Goal: Information Seeking & Learning: Learn about a topic

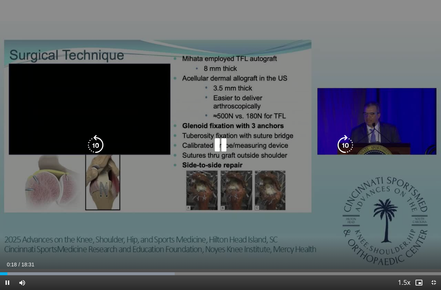
click at [345, 145] on icon "Video Player" at bounding box center [345, 145] width 21 height 21
click at [342, 143] on icon "Video Player" at bounding box center [345, 145] width 21 height 21
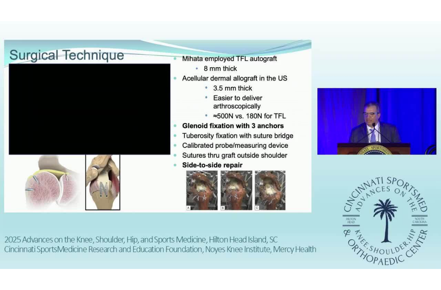
click at [332, 186] on div "20 seconds Tap to unmute" at bounding box center [220, 145] width 441 height 290
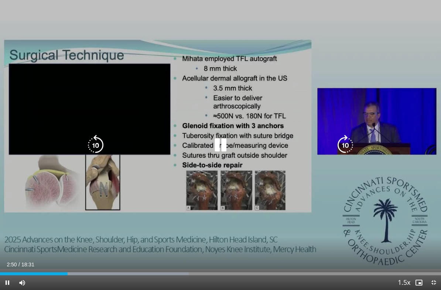
click at [342, 138] on icon "Video Player" at bounding box center [345, 145] width 21 height 21
click at [346, 197] on div "10 seconds Tap to unmute" at bounding box center [220, 145] width 441 height 290
click at [345, 139] on icon "Video Player" at bounding box center [345, 145] width 21 height 21
click at [347, 142] on icon "Video Player" at bounding box center [345, 145] width 21 height 21
click at [346, 143] on icon "Video Player" at bounding box center [345, 145] width 21 height 21
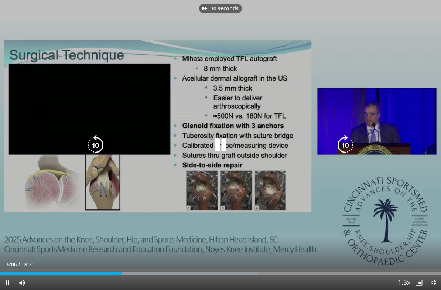
click at [345, 143] on icon "Video Player" at bounding box center [345, 145] width 21 height 21
click at [347, 142] on icon "Video Player" at bounding box center [345, 145] width 21 height 21
click at [345, 143] on icon "Video Player" at bounding box center [345, 145] width 21 height 21
click at [349, 146] on icon "Video Player" at bounding box center [345, 145] width 21 height 21
click at [347, 145] on icon "Video Player" at bounding box center [345, 145] width 21 height 21
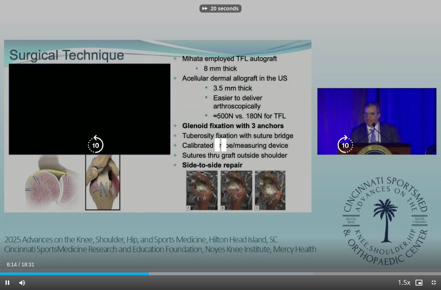
click at [349, 145] on icon "Video Player" at bounding box center [345, 145] width 21 height 21
click at [351, 145] on icon "Video Player" at bounding box center [345, 145] width 21 height 21
click at [352, 143] on icon "Video Player" at bounding box center [345, 145] width 21 height 21
click at [352, 142] on icon "Video Player" at bounding box center [345, 145] width 21 height 21
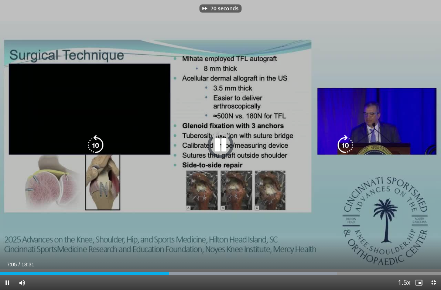
click at [352, 141] on icon "Video Player" at bounding box center [345, 145] width 21 height 21
click at [88, 140] on icon "Video Player" at bounding box center [95, 145] width 21 height 21
click at [95, 145] on icon "Video Player" at bounding box center [95, 145] width 21 height 21
click at [357, 133] on div "20 seconds Tap to unmute" at bounding box center [220, 145] width 441 height 290
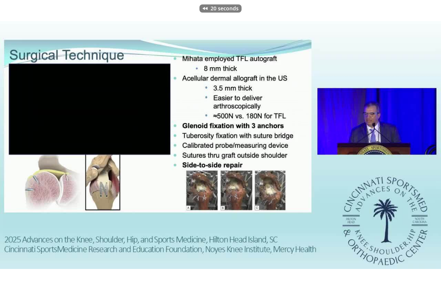
click at [348, 145] on icon "Video Player" at bounding box center [345, 145] width 21 height 21
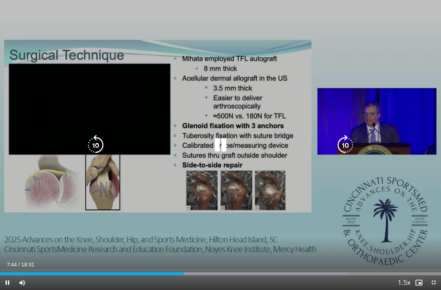
click at [348, 143] on icon "Video Player" at bounding box center [345, 145] width 21 height 21
click at [341, 149] on icon "Video Player" at bounding box center [345, 145] width 21 height 21
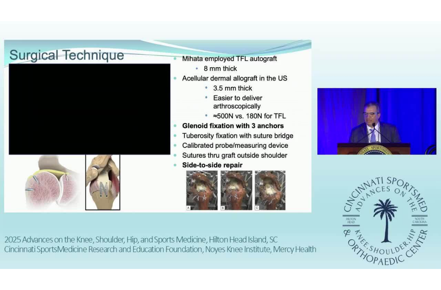
click at [332, 204] on div "20 seconds Tap to unmute" at bounding box center [220, 145] width 441 height 290
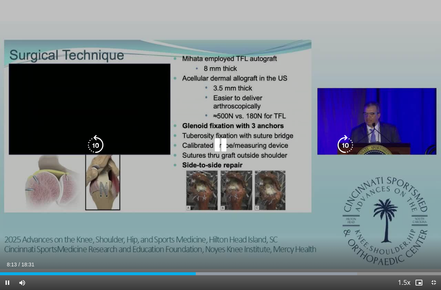
click at [349, 142] on icon "Video Player" at bounding box center [345, 145] width 21 height 21
click at [348, 143] on icon "Video Player" at bounding box center [345, 145] width 21 height 21
click at [349, 143] on icon "Video Player" at bounding box center [345, 145] width 21 height 21
click at [351, 141] on icon "Video Player" at bounding box center [345, 145] width 21 height 21
click at [350, 141] on icon "Video Player" at bounding box center [345, 145] width 21 height 21
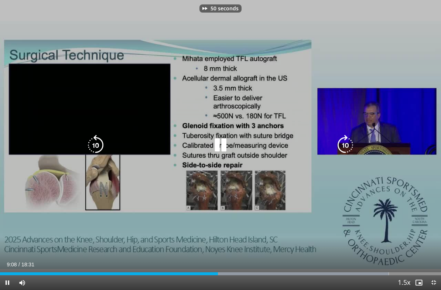
click at [348, 141] on icon "Video Player" at bounding box center [345, 145] width 21 height 21
click at [347, 139] on icon "Video Player" at bounding box center [345, 145] width 21 height 21
click at [348, 143] on icon "Video Player" at bounding box center [345, 145] width 21 height 21
click at [350, 142] on icon "Video Player" at bounding box center [345, 145] width 21 height 21
click at [349, 141] on icon "Video Player" at bounding box center [345, 145] width 21 height 21
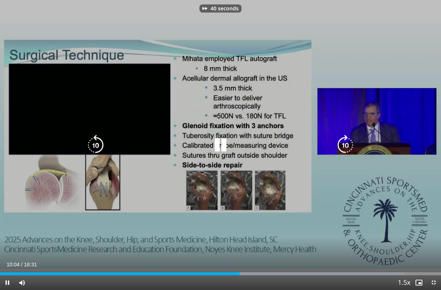
click at [349, 142] on icon "Video Player" at bounding box center [345, 145] width 21 height 21
click at [347, 143] on icon "Video Player" at bounding box center [345, 145] width 21 height 21
click at [349, 143] on icon "Video Player" at bounding box center [345, 145] width 21 height 21
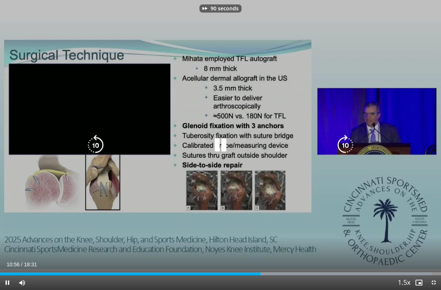
click at [349, 142] on icon "Video Player" at bounding box center [345, 145] width 21 height 21
click at [347, 143] on icon "Video Player" at bounding box center [345, 145] width 21 height 21
click at [346, 143] on icon "Video Player" at bounding box center [345, 145] width 21 height 21
click at [348, 143] on icon "Video Player" at bounding box center [345, 145] width 21 height 21
click at [349, 141] on icon "Video Player" at bounding box center [345, 145] width 21 height 21
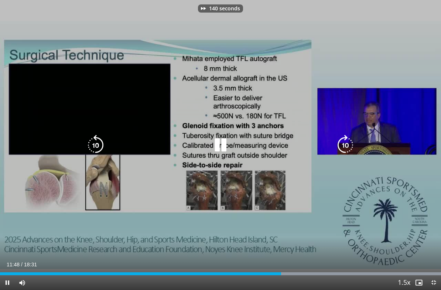
click at [348, 141] on icon "Video Player" at bounding box center [345, 145] width 21 height 21
click at [349, 141] on icon "Video Player" at bounding box center [345, 145] width 21 height 21
click at [348, 141] on icon "Video Player" at bounding box center [345, 145] width 21 height 21
click at [350, 140] on icon "Video Player" at bounding box center [345, 145] width 21 height 21
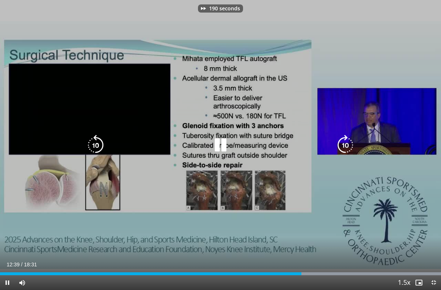
click at [351, 140] on icon "Video Player" at bounding box center [345, 145] width 21 height 21
click at [351, 141] on icon "Video Player" at bounding box center [345, 145] width 21 height 21
click at [347, 143] on icon "Video Player" at bounding box center [345, 145] width 21 height 21
click at [346, 144] on icon "Video Player" at bounding box center [345, 145] width 21 height 21
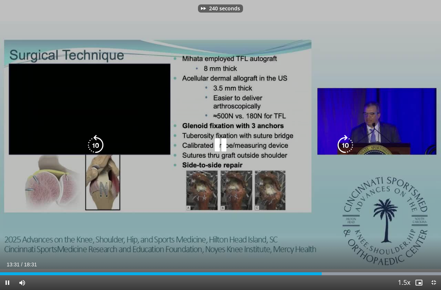
click at [348, 142] on icon "Video Player" at bounding box center [345, 145] width 21 height 21
click at [348, 143] on icon "Video Player" at bounding box center [345, 145] width 21 height 21
click at [349, 142] on icon "Video Player" at bounding box center [345, 145] width 21 height 21
click at [349, 141] on icon "Video Player" at bounding box center [345, 145] width 21 height 21
click at [352, 141] on icon "Video Player" at bounding box center [345, 145] width 21 height 21
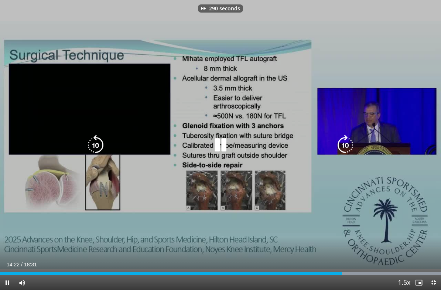
click at [351, 142] on icon "Video Player" at bounding box center [345, 145] width 21 height 21
click at [348, 142] on icon "Video Player" at bounding box center [345, 145] width 21 height 21
click at [350, 141] on icon "Video Player" at bounding box center [345, 145] width 21 height 21
click at [351, 141] on icon "Video Player" at bounding box center [345, 145] width 21 height 21
click at [349, 142] on icon "Video Player" at bounding box center [345, 145] width 21 height 21
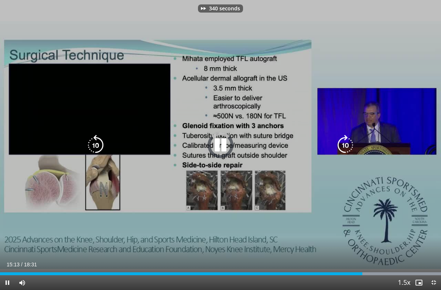
click at [348, 142] on icon "Video Player" at bounding box center [345, 145] width 21 height 21
click at [349, 142] on icon "Video Player" at bounding box center [345, 145] width 21 height 21
click at [347, 142] on icon "Video Player" at bounding box center [345, 145] width 21 height 21
click at [348, 142] on icon "Video Player" at bounding box center [345, 145] width 21 height 21
click at [347, 142] on icon "Video Player" at bounding box center [345, 145] width 21 height 21
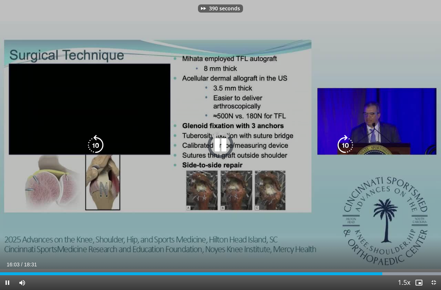
click at [348, 142] on icon "Video Player" at bounding box center [345, 145] width 21 height 21
click at [349, 141] on icon "Video Player" at bounding box center [345, 145] width 21 height 21
click at [350, 141] on icon "Video Player" at bounding box center [345, 145] width 21 height 21
click at [349, 141] on icon "Video Player" at bounding box center [345, 145] width 21 height 21
click at [350, 141] on icon "Video Player" at bounding box center [345, 145] width 21 height 21
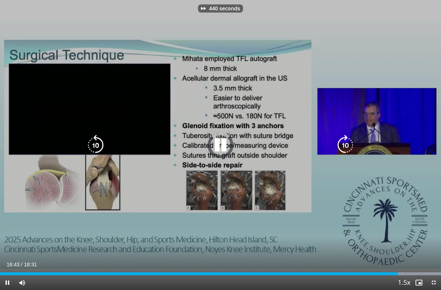
click at [350, 141] on icon "Video Player" at bounding box center [345, 145] width 21 height 21
click at [351, 139] on icon "Video Player" at bounding box center [345, 145] width 21 height 21
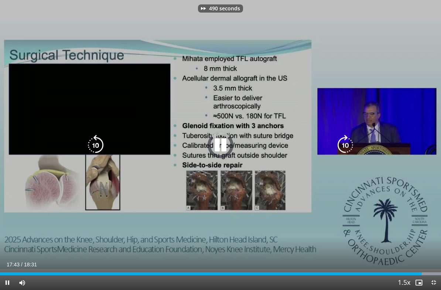
click at [351, 139] on icon "Video Player" at bounding box center [345, 145] width 21 height 21
click at [350, 141] on icon "Video Player" at bounding box center [345, 145] width 21 height 21
click at [352, 140] on icon "Video Player" at bounding box center [345, 145] width 21 height 21
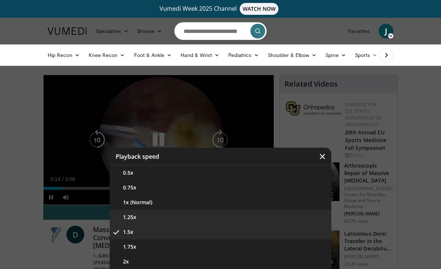
click at [213, 219] on button "1.25x" at bounding box center [221, 217] width 222 height 15
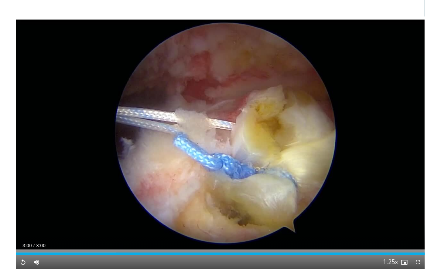
scroll to position [40, 0]
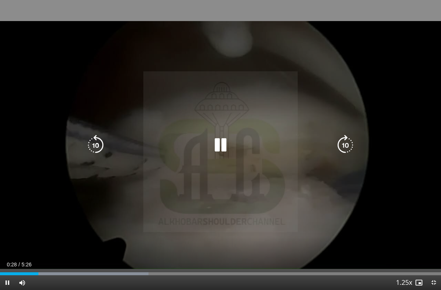
click at [337, 143] on icon "Video Player" at bounding box center [345, 145] width 21 height 21
click at [344, 145] on icon "Video Player" at bounding box center [345, 145] width 21 height 21
click at [348, 144] on icon "Video Player" at bounding box center [345, 145] width 21 height 21
click at [347, 144] on icon "Video Player" at bounding box center [345, 145] width 21 height 21
click at [349, 144] on icon "Video Player" at bounding box center [345, 145] width 21 height 21
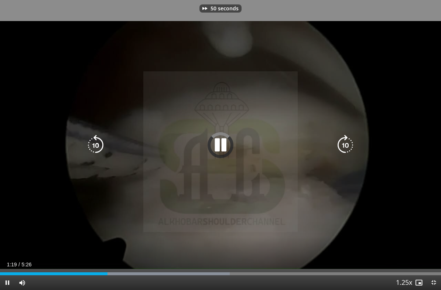
click at [349, 145] on icon "Video Player" at bounding box center [345, 145] width 21 height 21
click at [352, 141] on icon "Video Player" at bounding box center [345, 145] width 21 height 21
click at [350, 144] on icon "Video Player" at bounding box center [345, 145] width 21 height 21
click at [338, 118] on div "80 seconds Tap to unmute" at bounding box center [220, 145] width 441 height 290
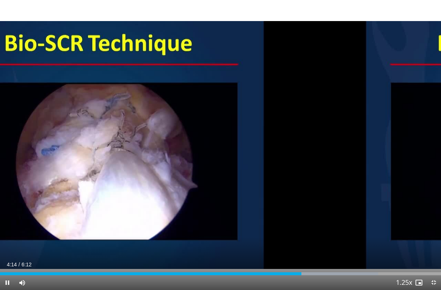
click at [337, 104] on div "10 seconds Tap to unmute" at bounding box center [220, 145] width 441 height 290
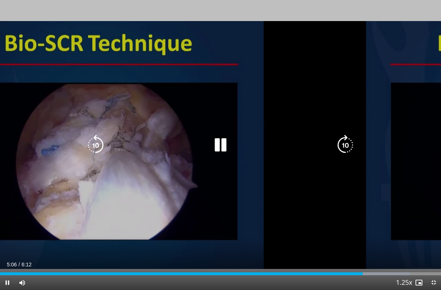
click at [348, 73] on div "10 seconds Tap to unmute" at bounding box center [220, 145] width 441 height 290
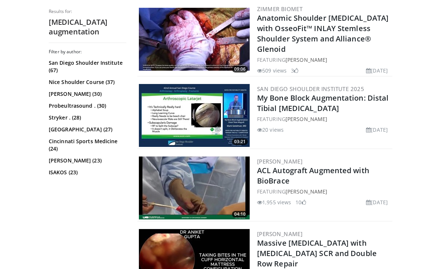
scroll to position [1029, 0]
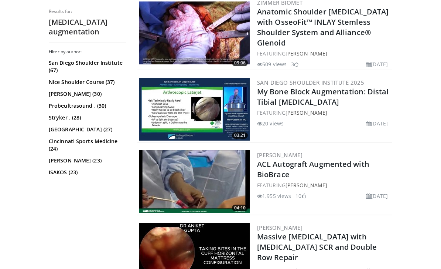
click at [226, 223] on img at bounding box center [194, 254] width 111 height 63
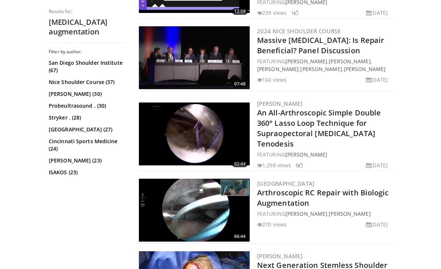
scroll to position [1533, 0]
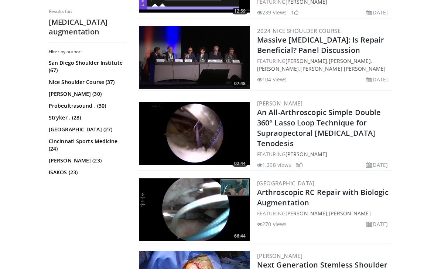
click at [231, 179] on img at bounding box center [194, 210] width 111 height 63
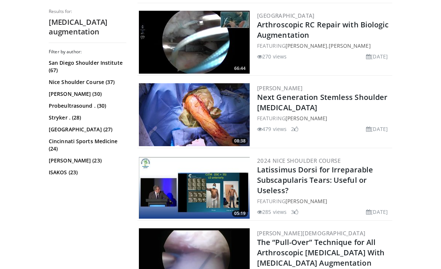
scroll to position [1701, 0]
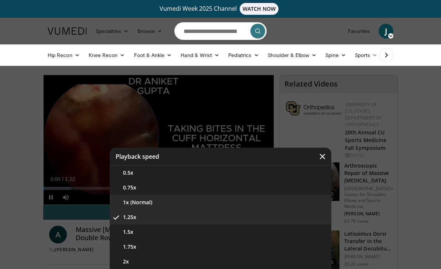
click at [238, 206] on button "1x (Normal)" at bounding box center [221, 202] width 222 height 15
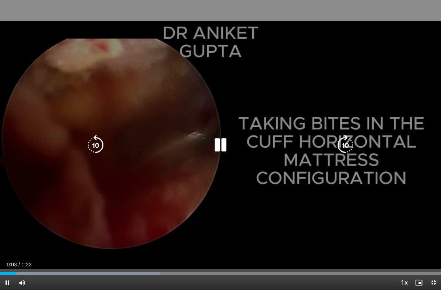
click at [346, 145] on icon "Video Player" at bounding box center [345, 145] width 21 height 21
click at [306, 219] on div "10 seconds Tap to unmute" at bounding box center [220, 145] width 441 height 290
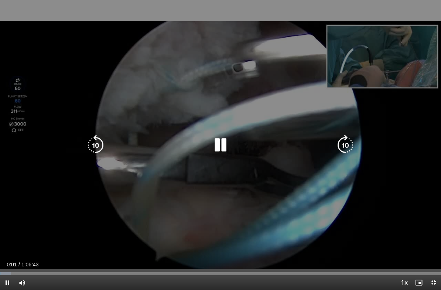
click at [343, 145] on icon "Video Player" at bounding box center [345, 145] width 21 height 21
click at [344, 145] on icon "Video Player" at bounding box center [345, 145] width 21 height 21
click at [346, 147] on icon "Video Player" at bounding box center [345, 145] width 21 height 21
click at [343, 146] on icon "Video Player" at bounding box center [345, 145] width 21 height 21
click at [345, 145] on icon "Video Player" at bounding box center [345, 145] width 21 height 21
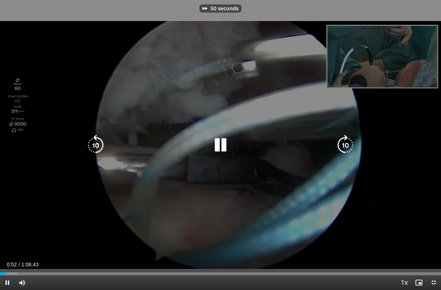
click at [342, 143] on icon "Video Player" at bounding box center [345, 145] width 21 height 21
click at [347, 136] on icon "Video Player" at bounding box center [345, 145] width 21 height 21
click at [342, 141] on icon "Video Player" at bounding box center [345, 145] width 21 height 21
click at [347, 147] on icon "Video Player" at bounding box center [345, 145] width 21 height 21
click at [348, 146] on icon "Video Player" at bounding box center [345, 145] width 21 height 21
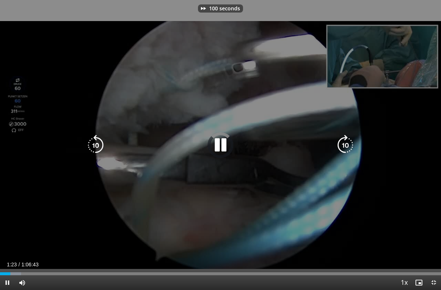
click at [344, 148] on icon "Video Player" at bounding box center [345, 145] width 21 height 21
click at [344, 147] on icon "Video Player" at bounding box center [345, 145] width 21 height 21
click at [348, 149] on icon "Video Player" at bounding box center [345, 145] width 21 height 21
click at [349, 144] on icon "Video Player" at bounding box center [345, 145] width 21 height 21
click at [351, 145] on icon "Video Player" at bounding box center [345, 145] width 21 height 21
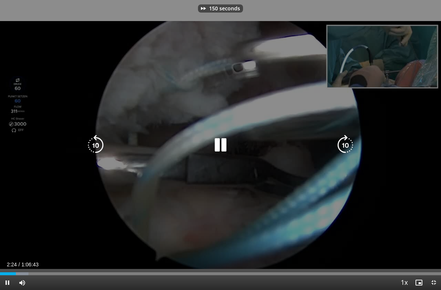
click at [349, 147] on icon "Video Player" at bounding box center [345, 145] width 21 height 21
click at [350, 146] on icon "Video Player" at bounding box center [345, 145] width 21 height 21
click at [97, 141] on icon "Video Player" at bounding box center [95, 145] width 21 height 21
click at [99, 143] on icon "Video Player" at bounding box center [95, 145] width 21 height 21
click at [346, 146] on icon "Video Player" at bounding box center [345, 145] width 21 height 21
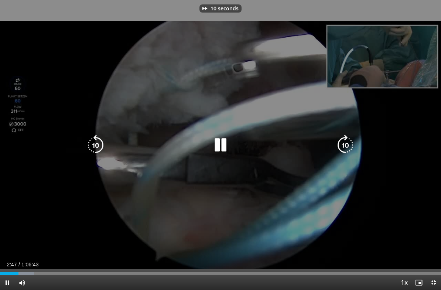
click at [352, 143] on icon "Video Player" at bounding box center [345, 145] width 21 height 21
click at [351, 145] on icon "Video Player" at bounding box center [345, 145] width 21 height 21
click at [352, 147] on icon "Video Player" at bounding box center [345, 145] width 21 height 21
click at [353, 146] on icon "Video Player" at bounding box center [345, 145] width 21 height 21
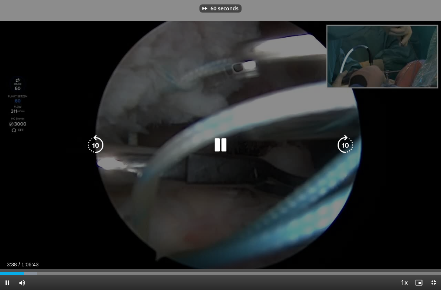
click at [351, 142] on icon "Video Player" at bounding box center [345, 145] width 21 height 21
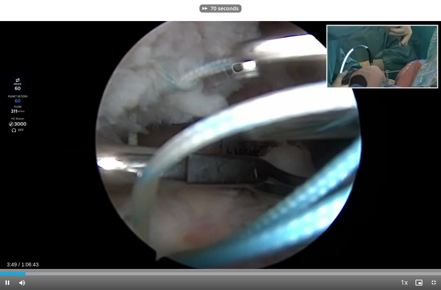
click at [287, 186] on div "70 seconds Tap to unmute" at bounding box center [220, 145] width 441 height 290
